Goal: Download file/media

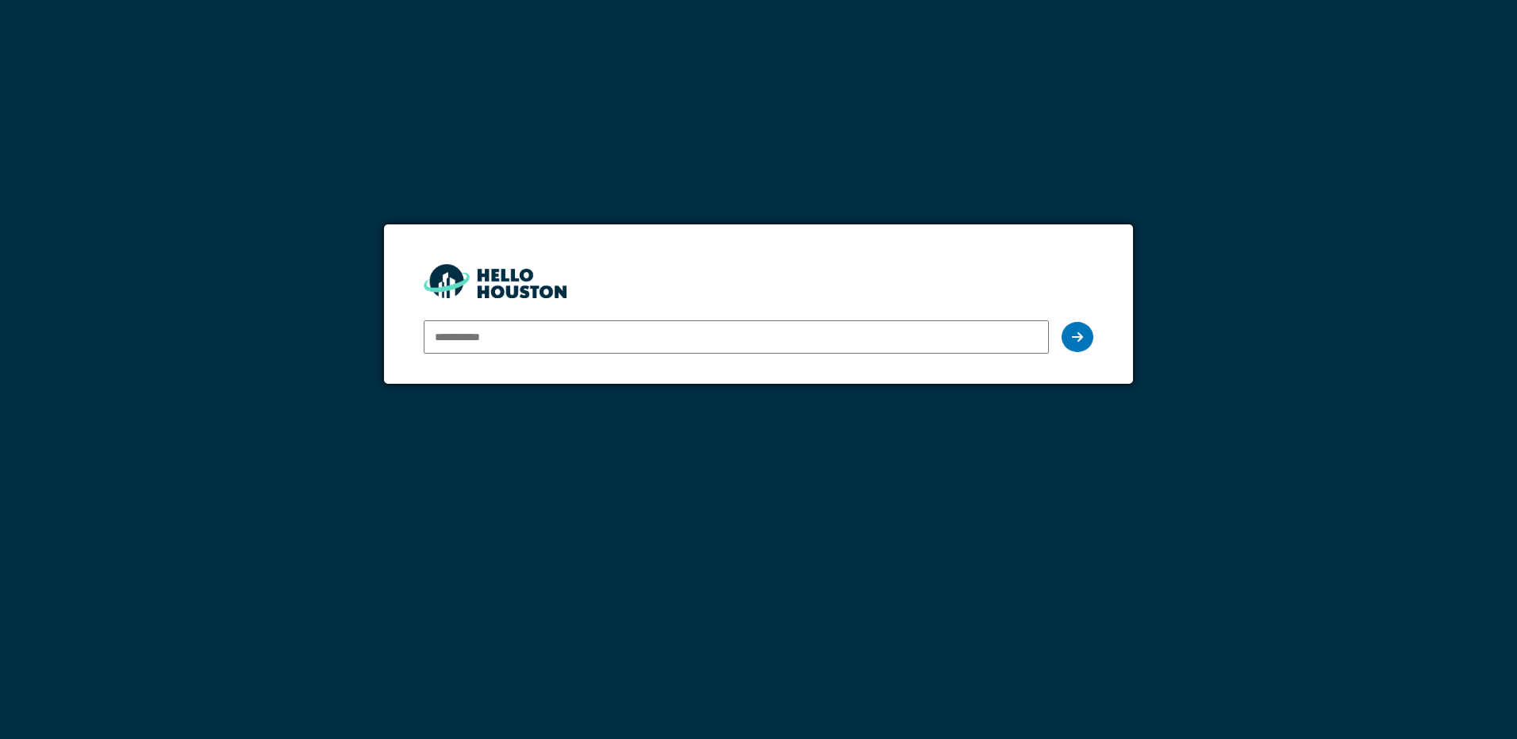
click at [516, 338] on input "email" at bounding box center [736, 336] width 624 height 33
type input "**********"
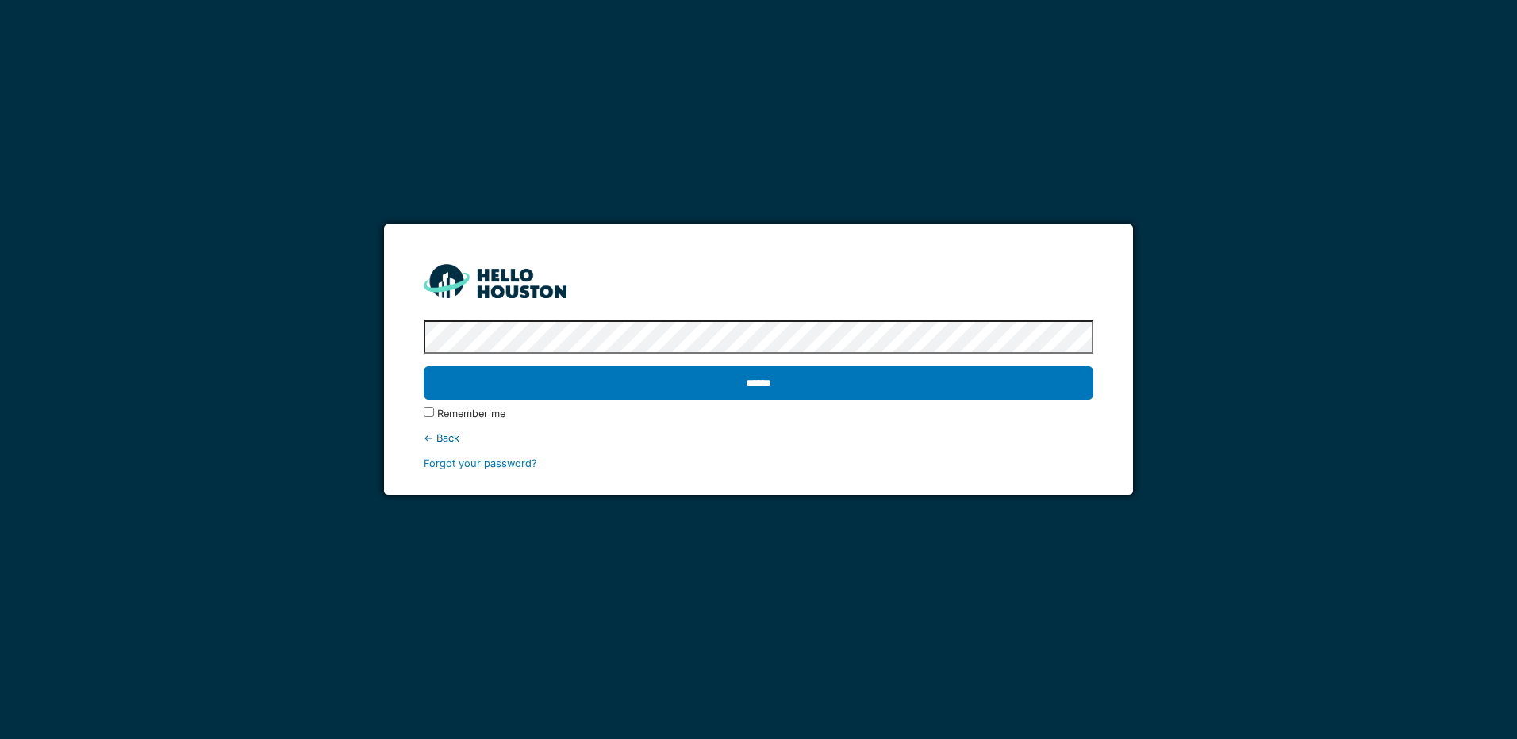
click at [424, 366] on input "******" at bounding box center [758, 382] width 669 height 33
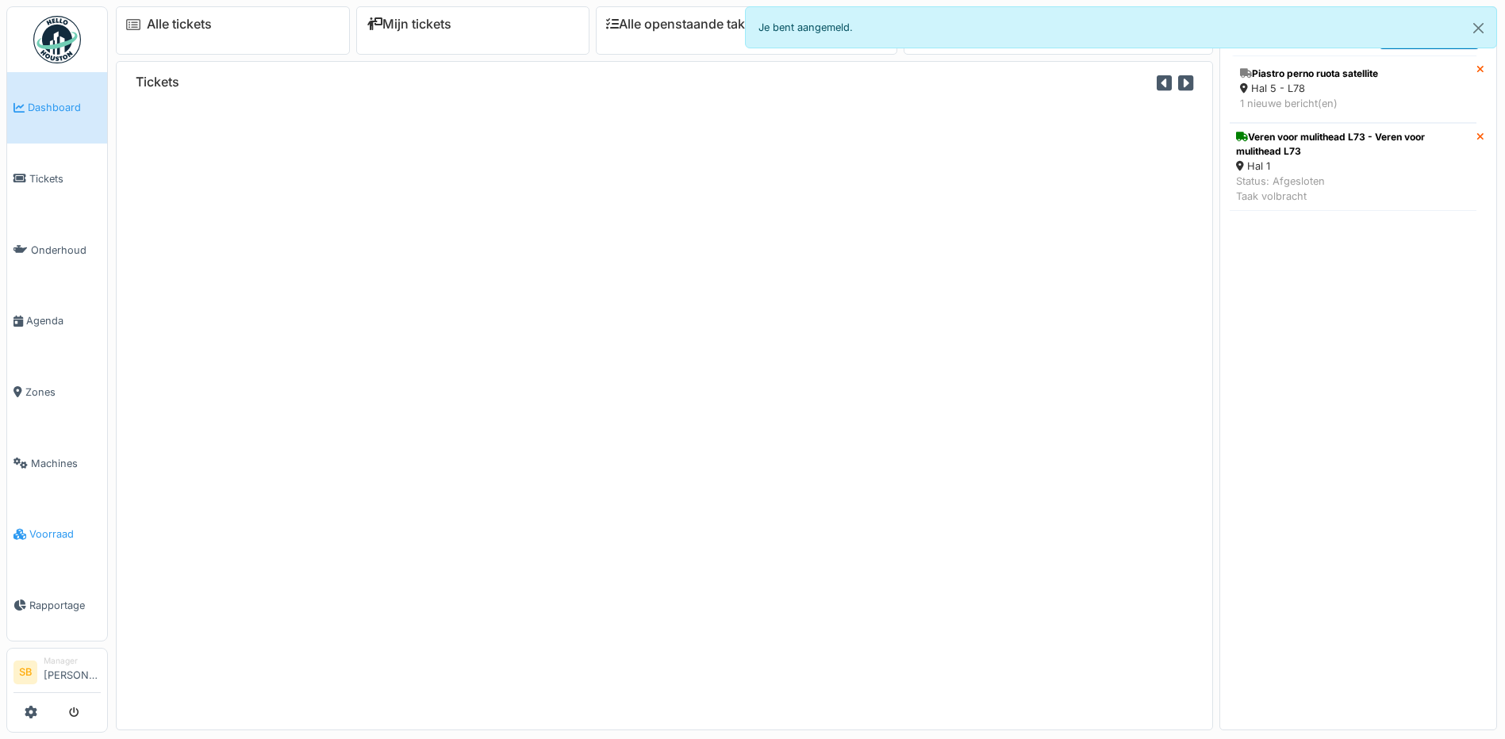
click at [59, 527] on span "Voorraad" at bounding box center [64, 534] width 71 height 15
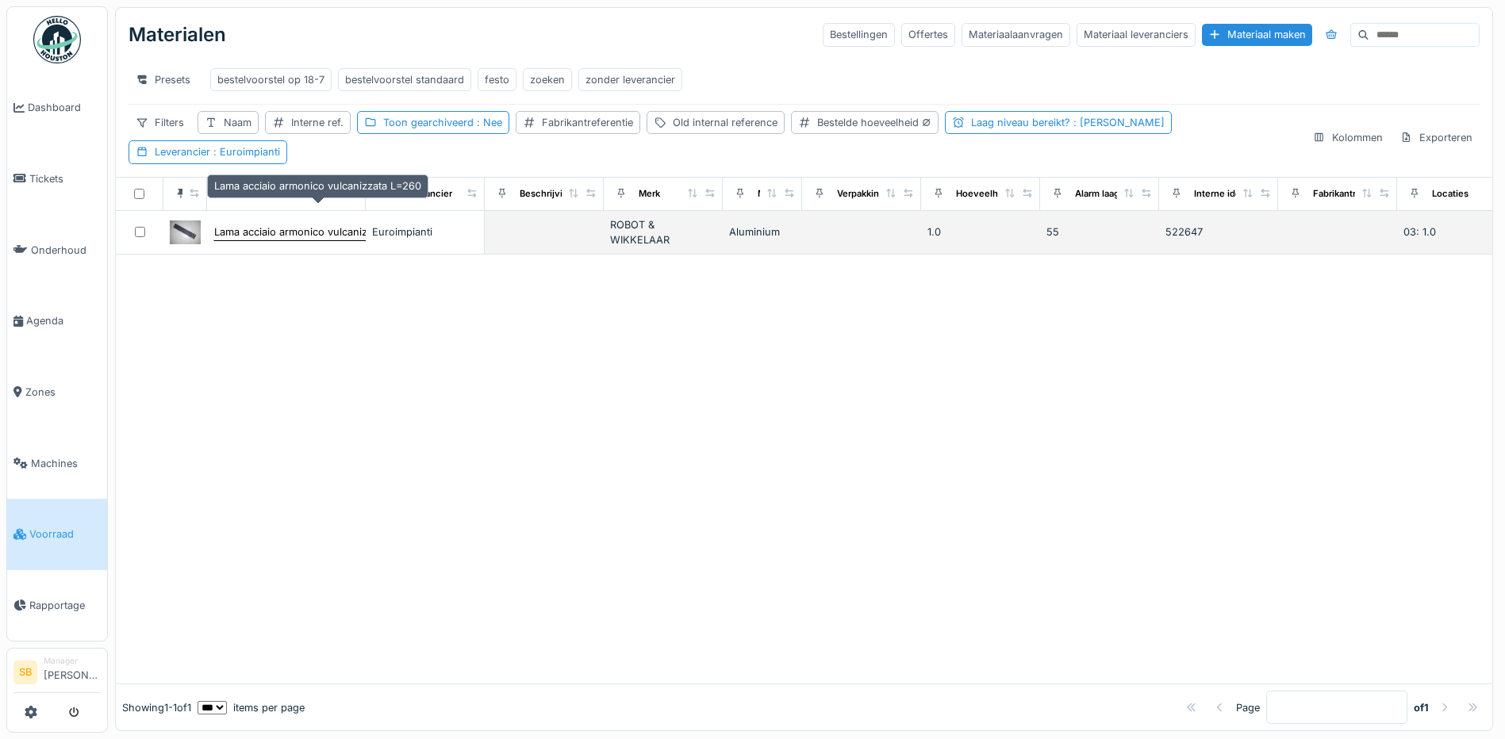
click at [332, 224] on div "Lama acciaio armonico vulcanizzata L=260" at bounding box center [317, 231] width 207 height 15
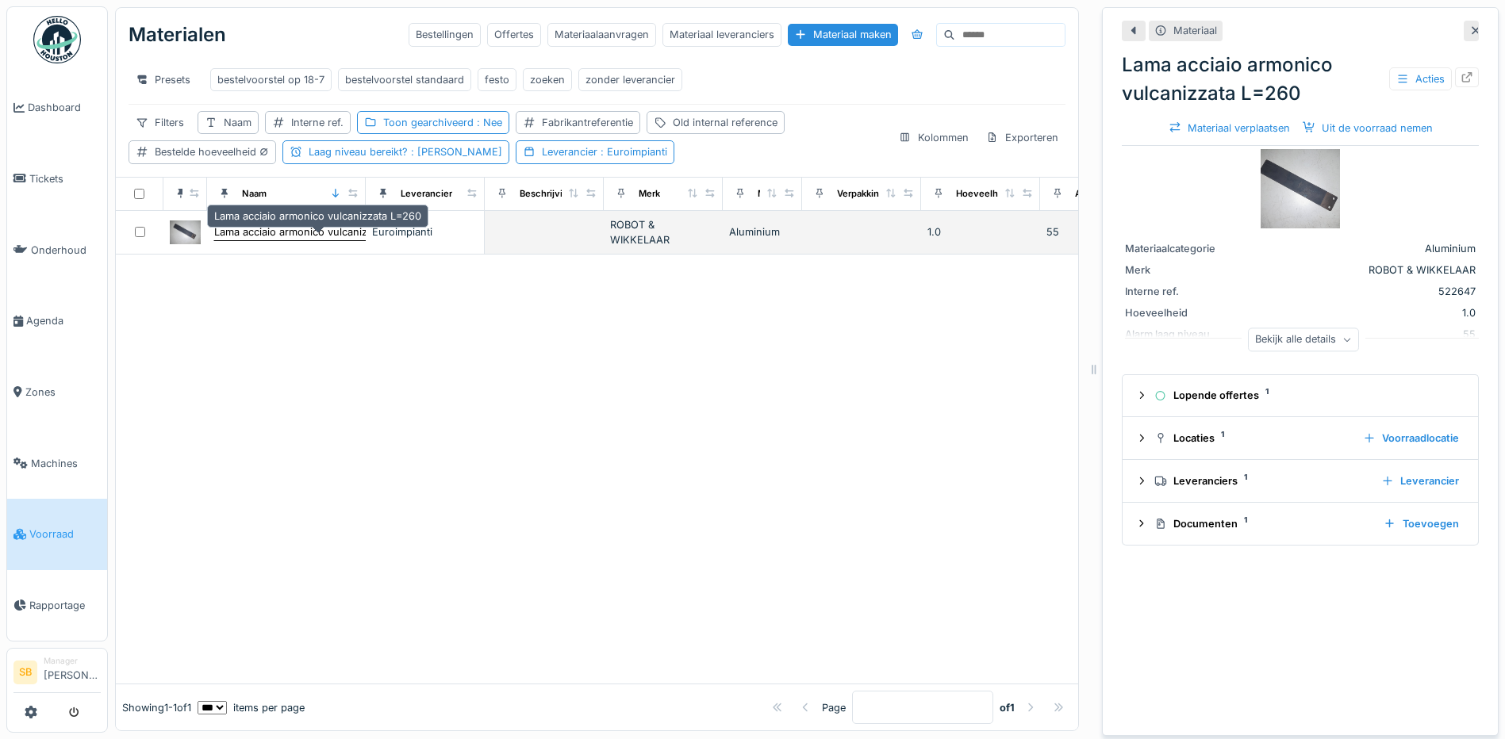
click at [317, 240] on div "Lama acciaio armonico vulcanizzata L=260" at bounding box center [317, 231] width 207 height 15
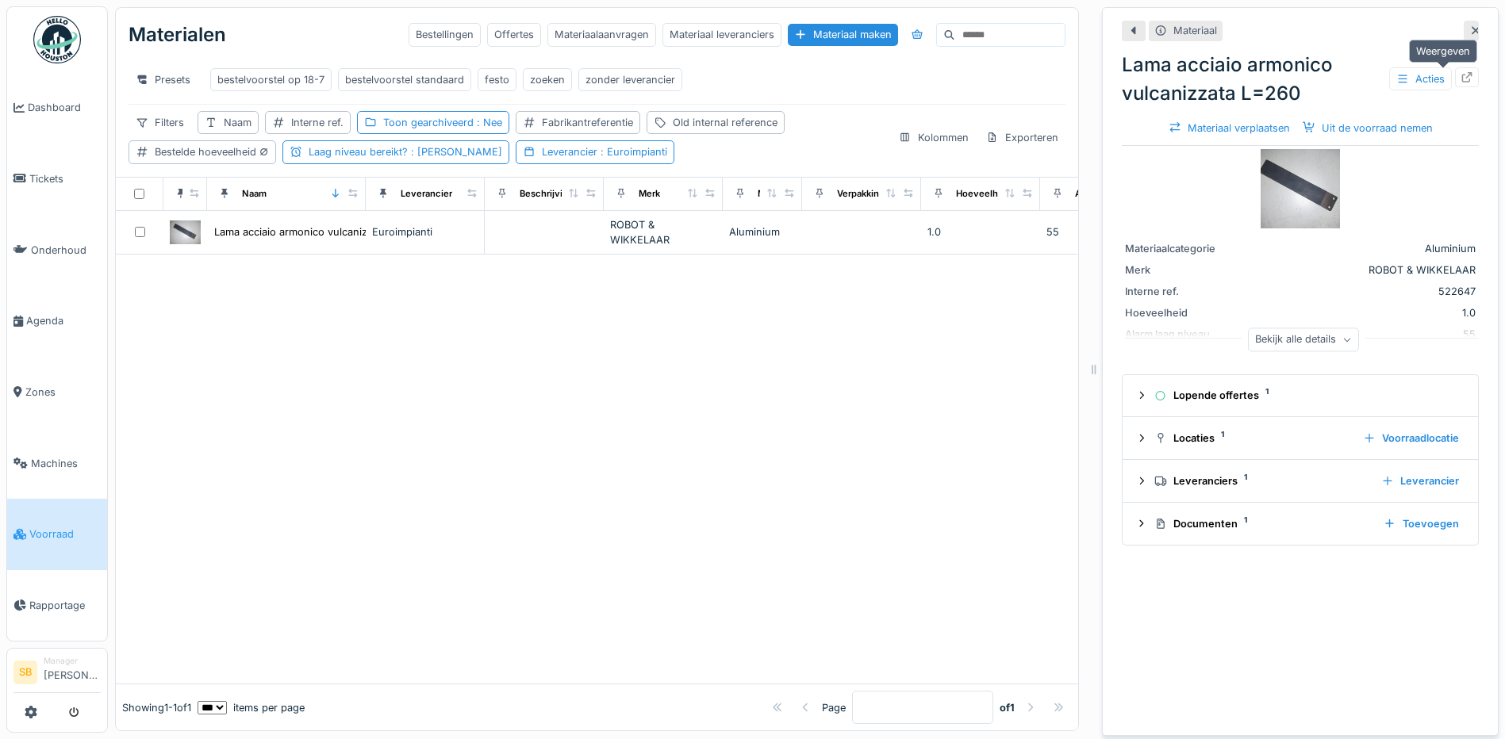
click at [1460, 74] on icon at bounding box center [1466, 77] width 13 height 10
click at [82, 708] on button "submit" at bounding box center [74, 713] width 31 height 26
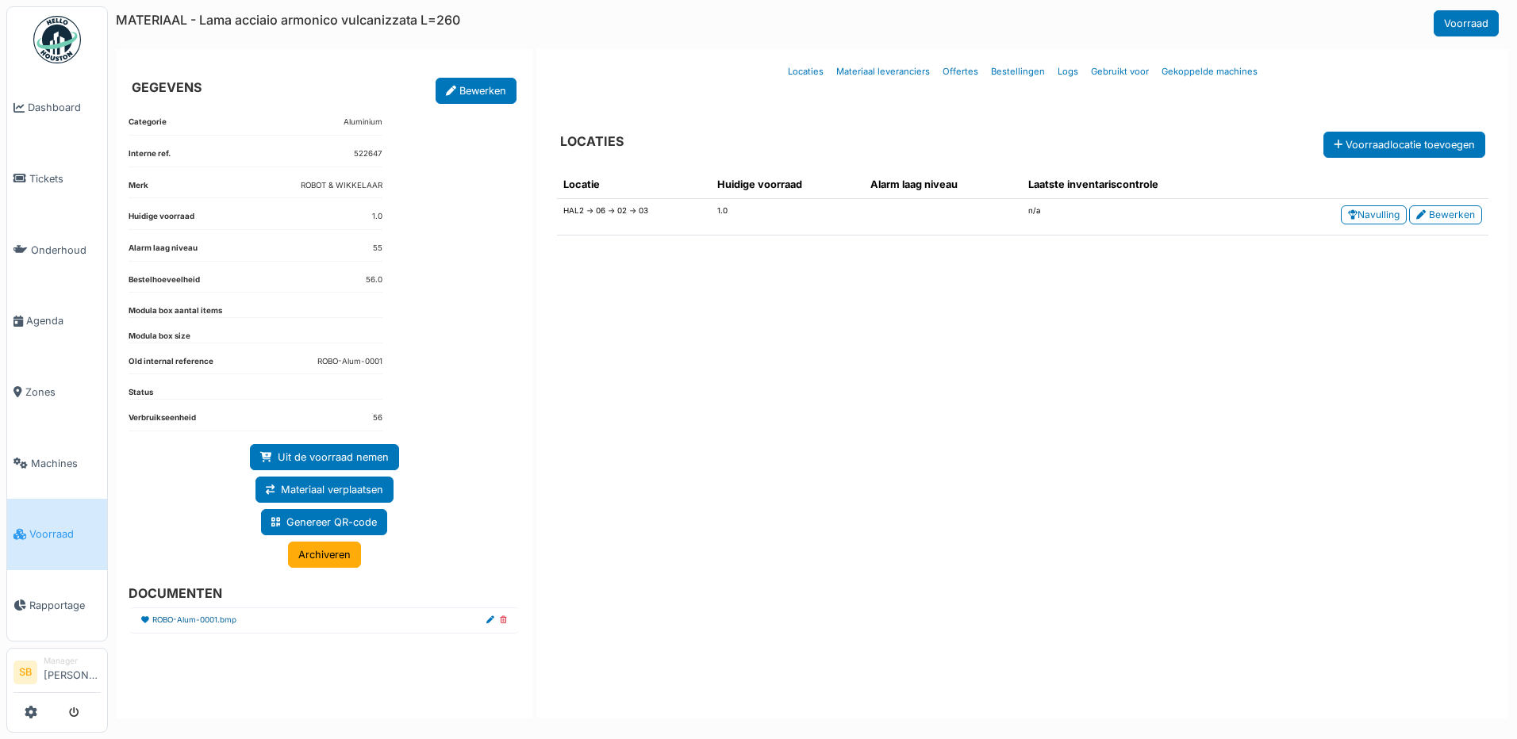
click at [228, 622] on link "ROBO-Alum-0001.bmp" at bounding box center [194, 621] width 84 height 12
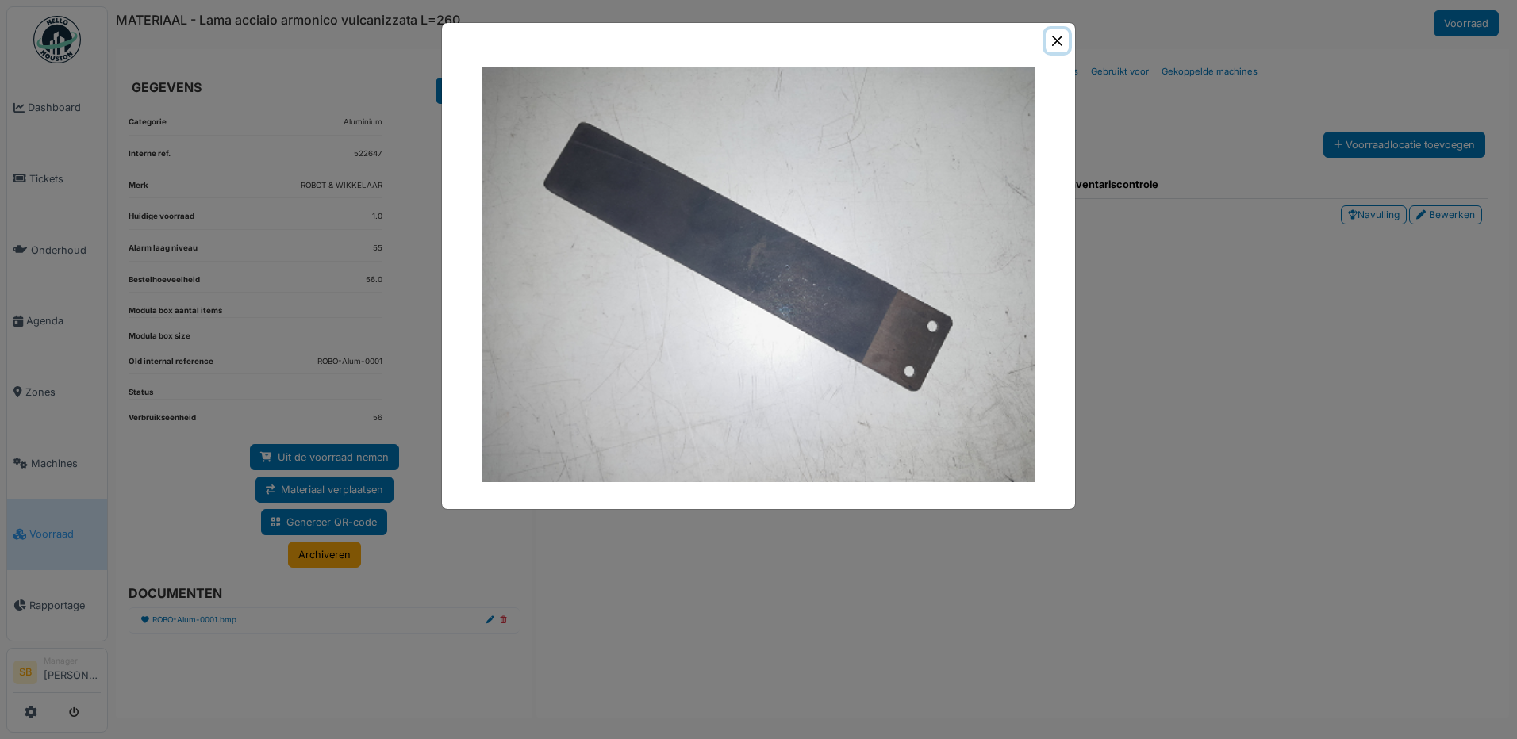
click at [1050, 46] on button "Close" at bounding box center [1057, 40] width 23 height 23
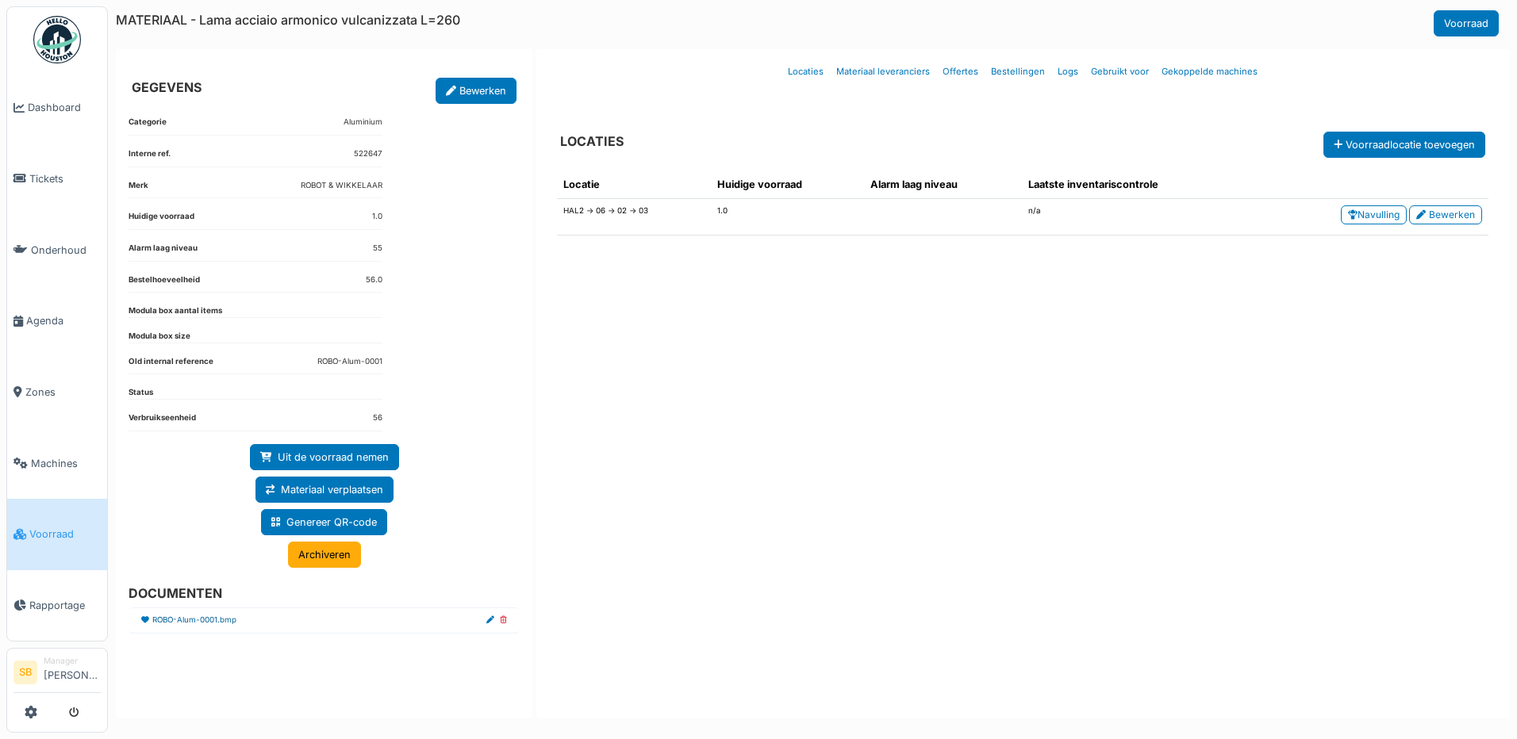
click at [227, 624] on link "ROBO-Alum-0001.bmp" at bounding box center [194, 621] width 84 height 12
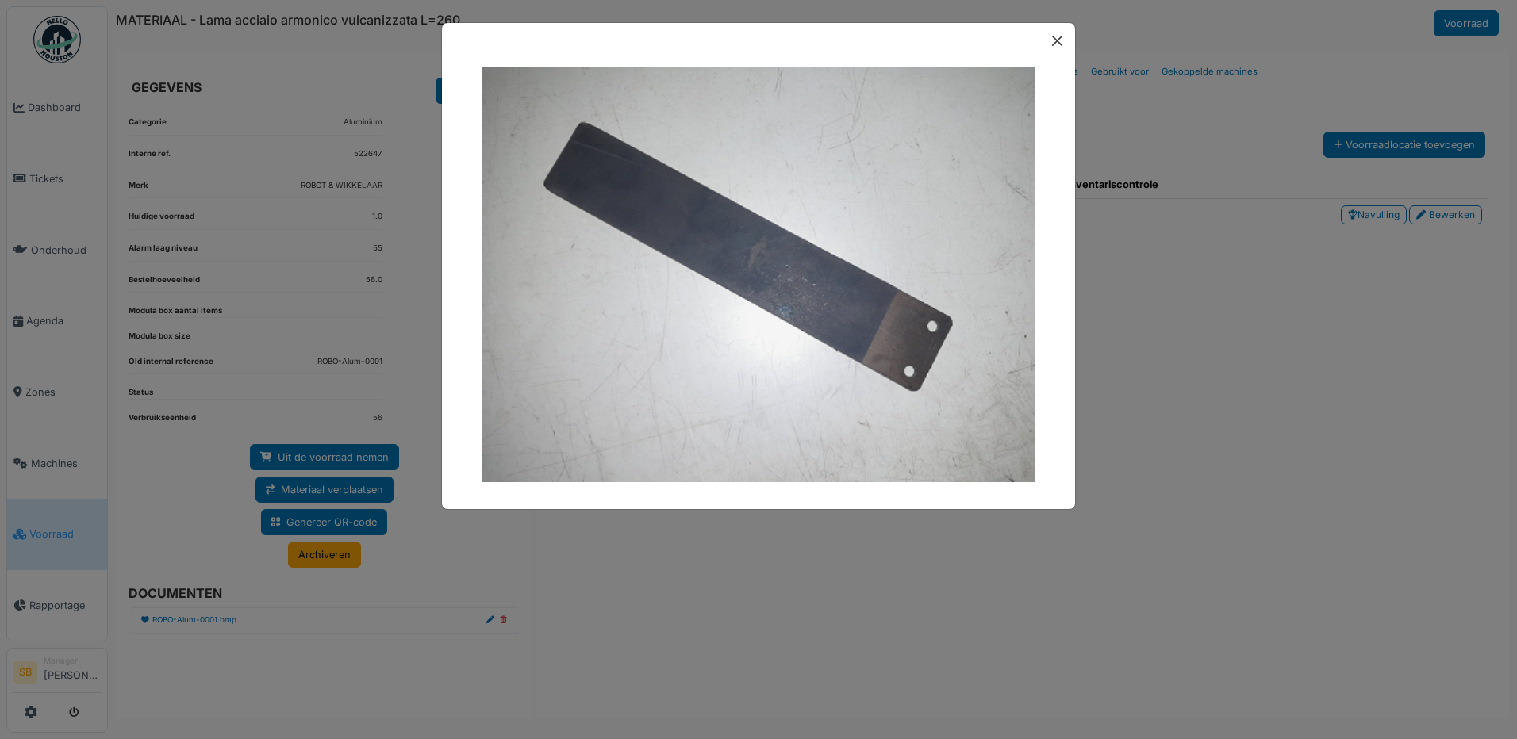
click at [1046, 43] on div at bounding box center [758, 41] width 633 height 36
click at [1058, 44] on button "Close" at bounding box center [1057, 40] width 23 height 23
